Goal: Complete application form

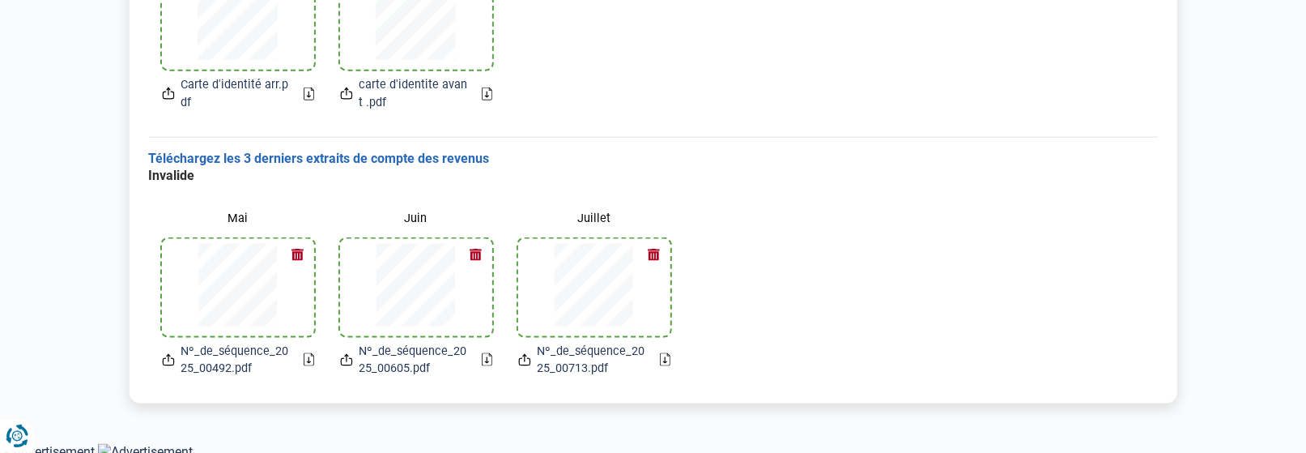
scroll to position [1130, 0]
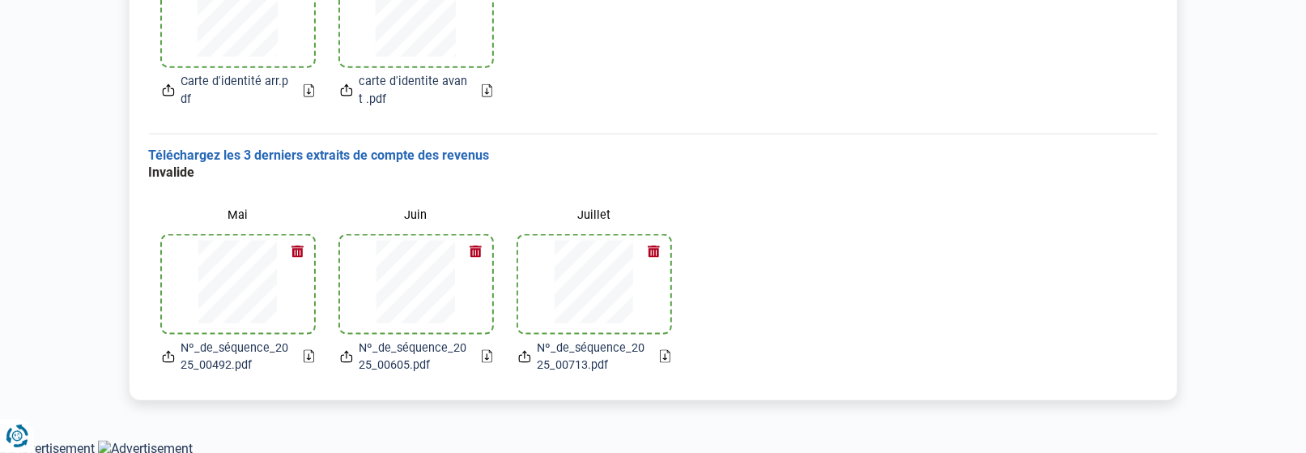
click at [921, 347] on div "Invalide Mai Nº_de_séquence_2025_00492.pdf Juin Nº_de_séquence_2025_00605.pdf J…" at bounding box center [653, 275] width 1009 height 223
click at [795, 341] on div "Invalide Mai Nº_de_séquence_2025_00492.pdf Juin Nº_de_séquence_2025_00605.pdf J…" at bounding box center [653, 275] width 1009 height 223
drag, startPoint x: 996, startPoint y: 353, endPoint x: 1022, endPoint y: 355, distance: 26.0
click at [1002, 353] on div "Invalide Mai Nº_de_séquence_2025_00492.pdf Juin Nº_de_séquence_2025_00605.pdf J…" at bounding box center [653, 275] width 1009 height 223
click at [1131, 398] on div "Téléchargez les 3 derniers extraits de compte des revenus Invalide Mai Nº_de_sé…" at bounding box center [653, 267] width 1009 height 266
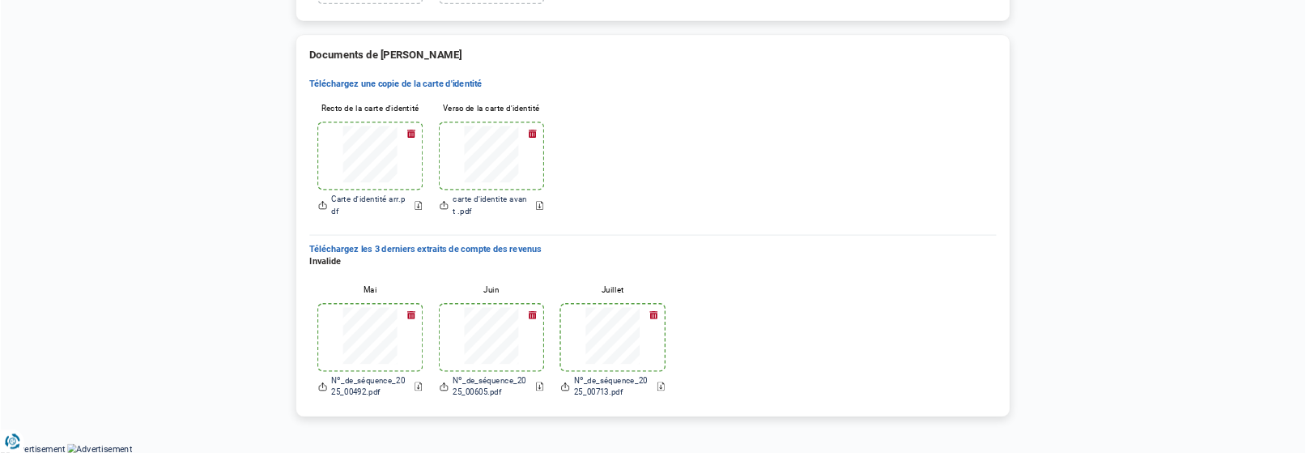
scroll to position [0, 0]
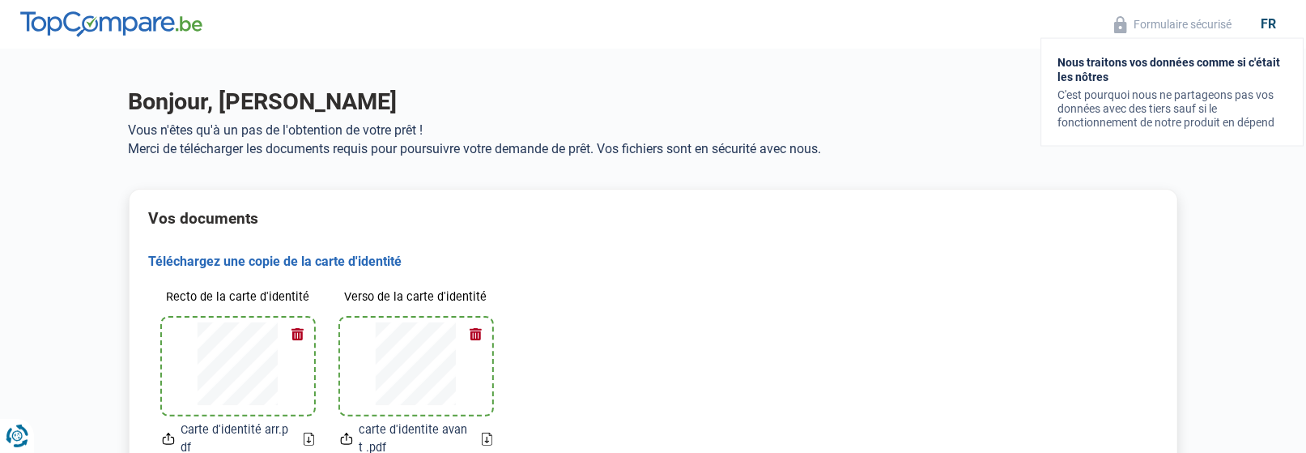
click at [1149, 21] on button "Formulaire sécurisé" at bounding box center [1172, 24] width 127 height 19
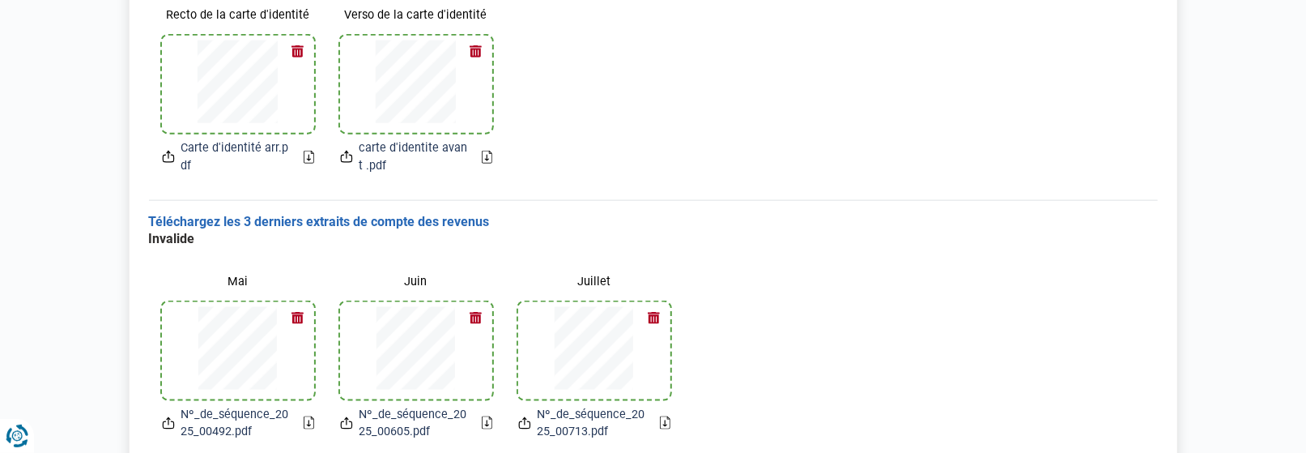
scroll to position [1130, 0]
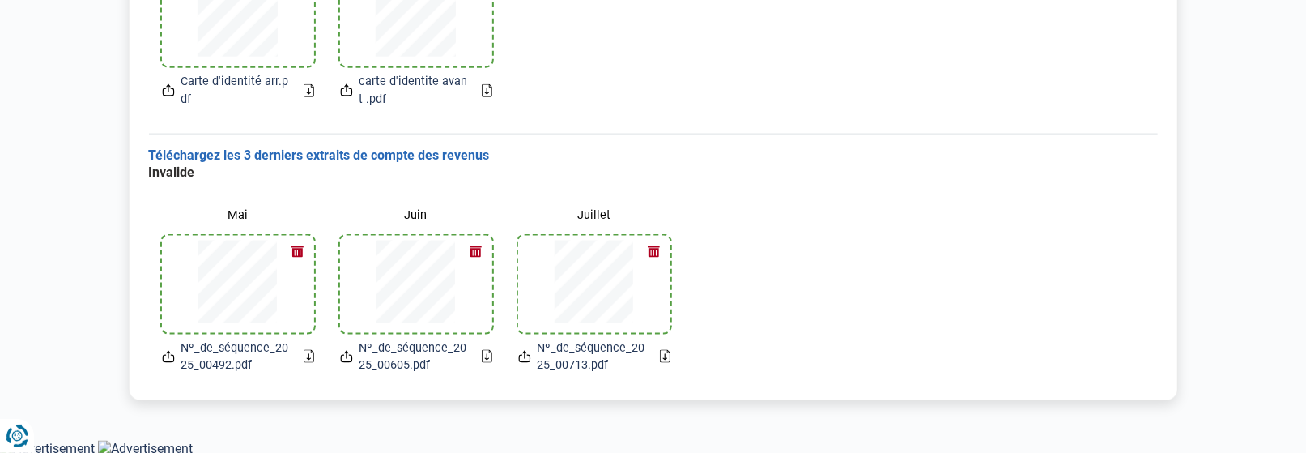
drag, startPoint x: 1305, startPoint y: 407, endPoint x: 1304, endPoint y: 373, distance: 34.0
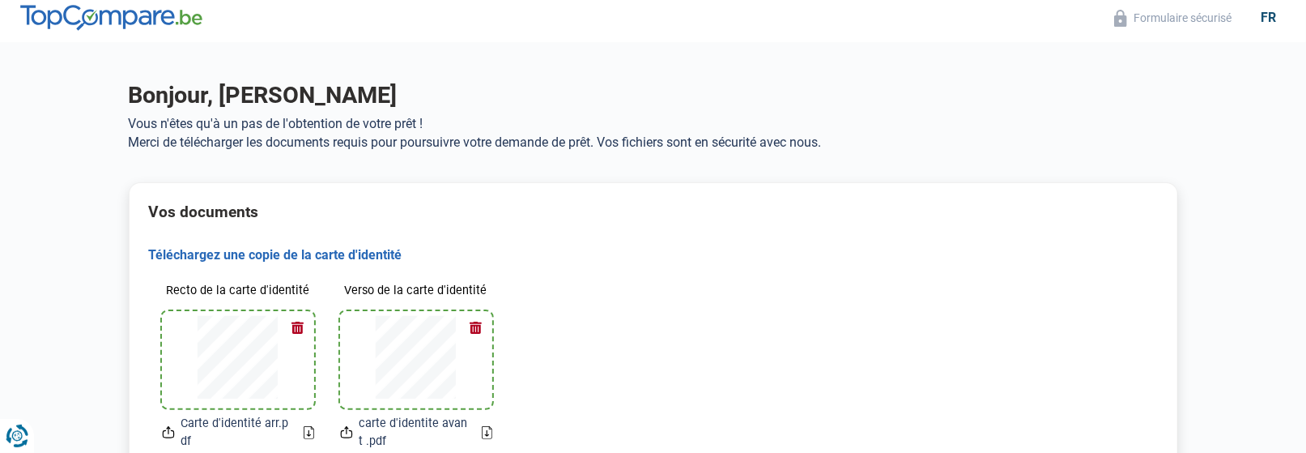
scroll to position [0, 0]
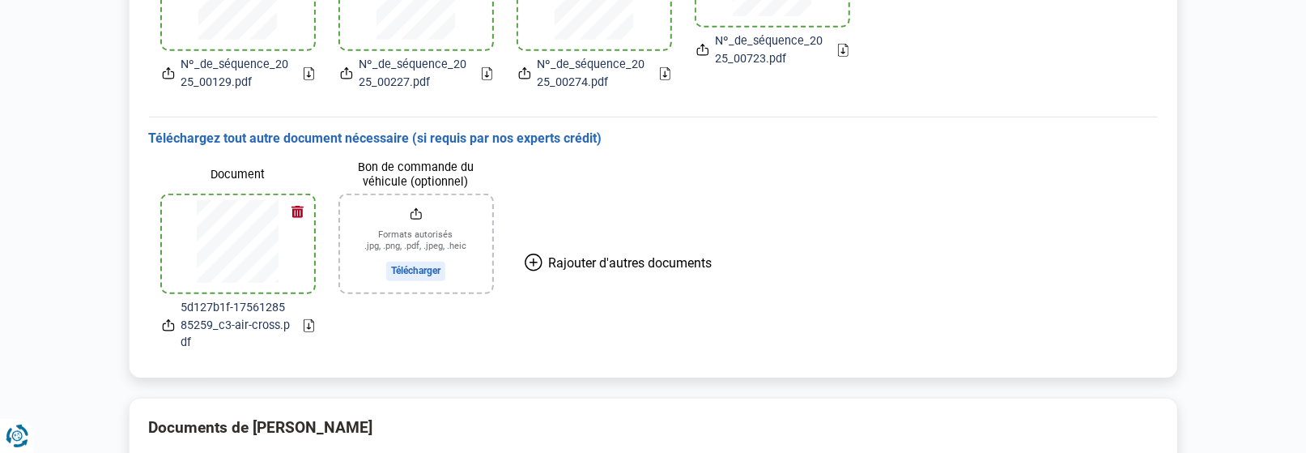
scroll to position [662, 0]
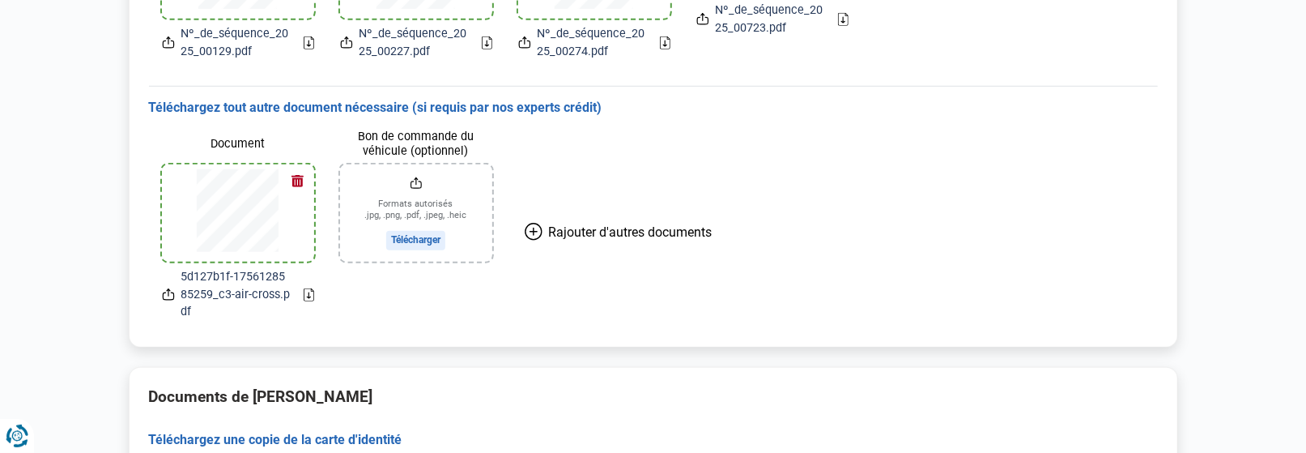
click at [271, 295] on span "5d127b1f-1756128585259_c3-air-cross.pdf" at bounding box center [235, 294] width 109 height 53
click at [308, 291] on icon at bounding box center [309, 294] width 11 height 13
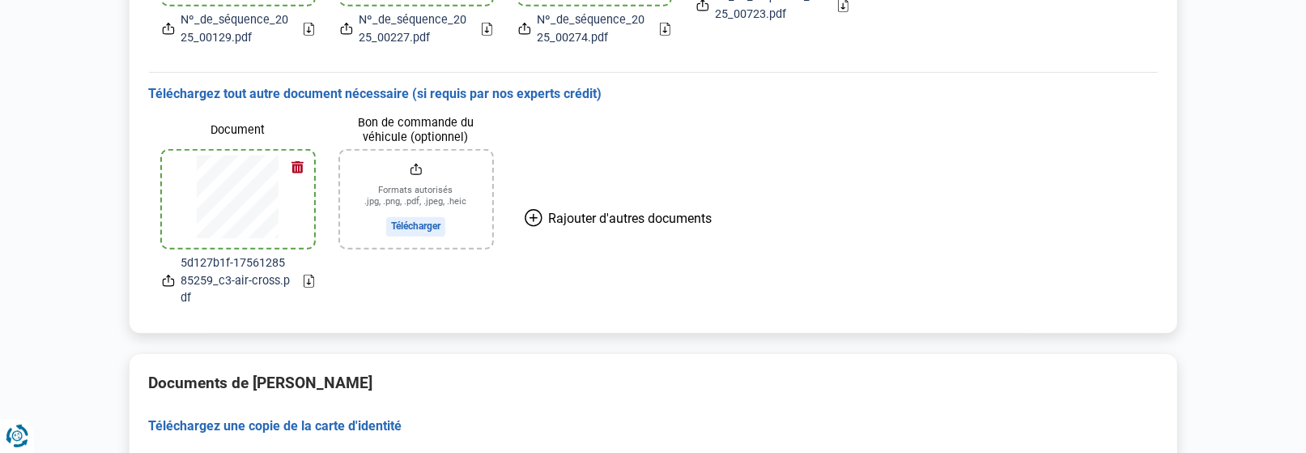
scroll to position [674, 0]
